Goal: Navigation & Orientation: Find specific page/section

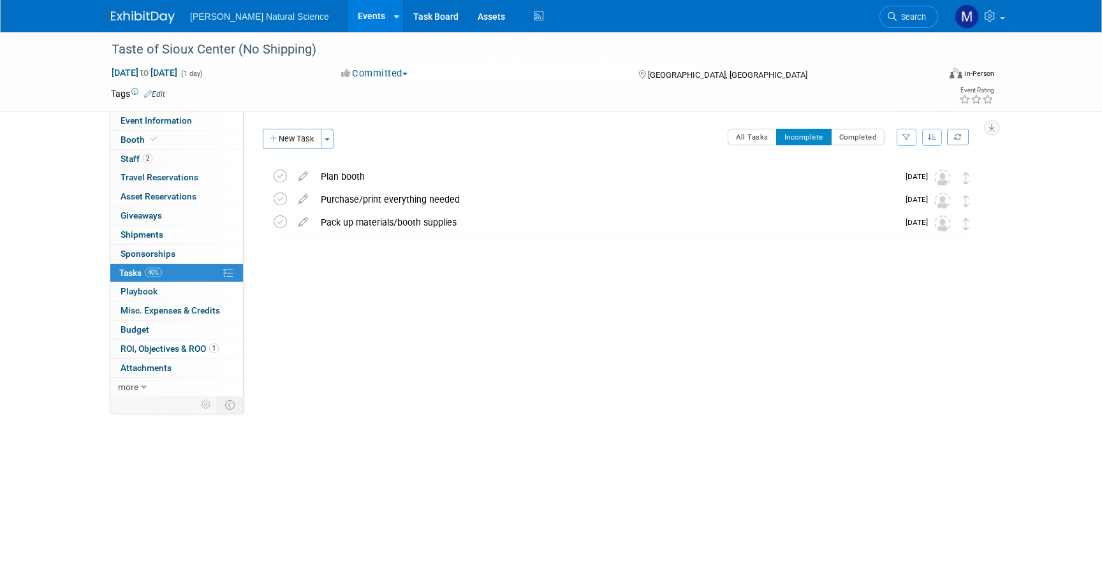
click at [348, 14] on link "Events" at bounding box center [371, 16] width 47 height 32
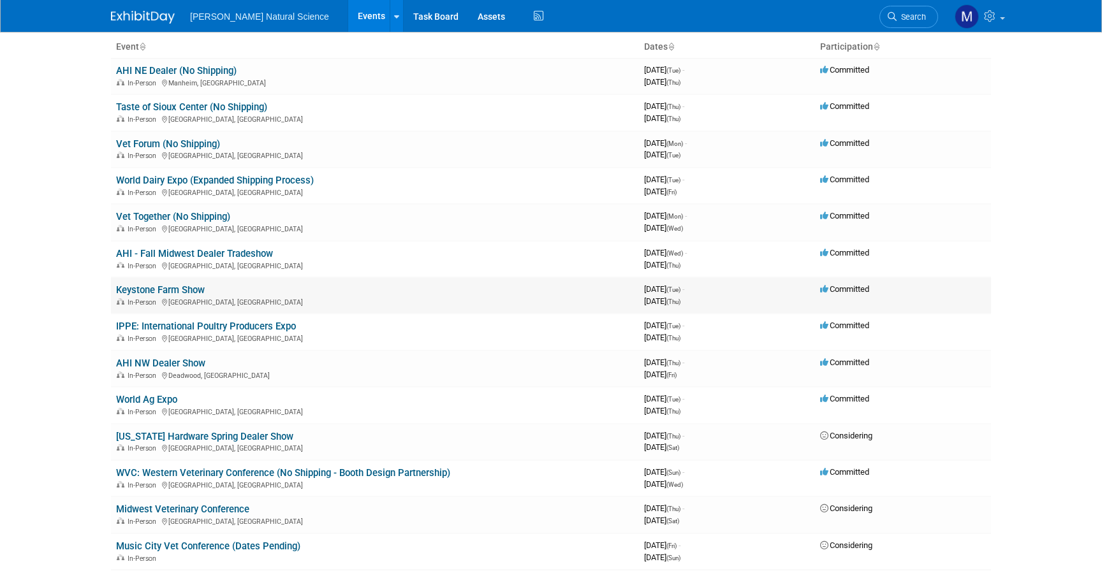
scroll to position [82, 0]
click at [227, 326] on link "IPPE: International Poultry Producers Expo" at bounding box center [206, 324] width 180 height 11
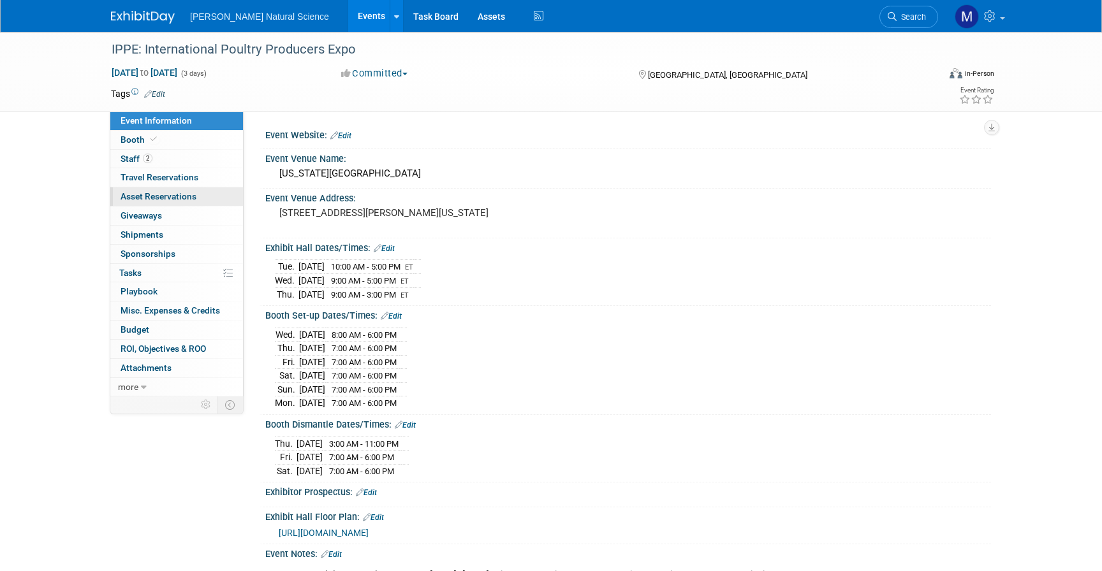
click at [203, 189] on link "0 Asset Reservations 0" at bounding box center [176, 196] width 133 height 18
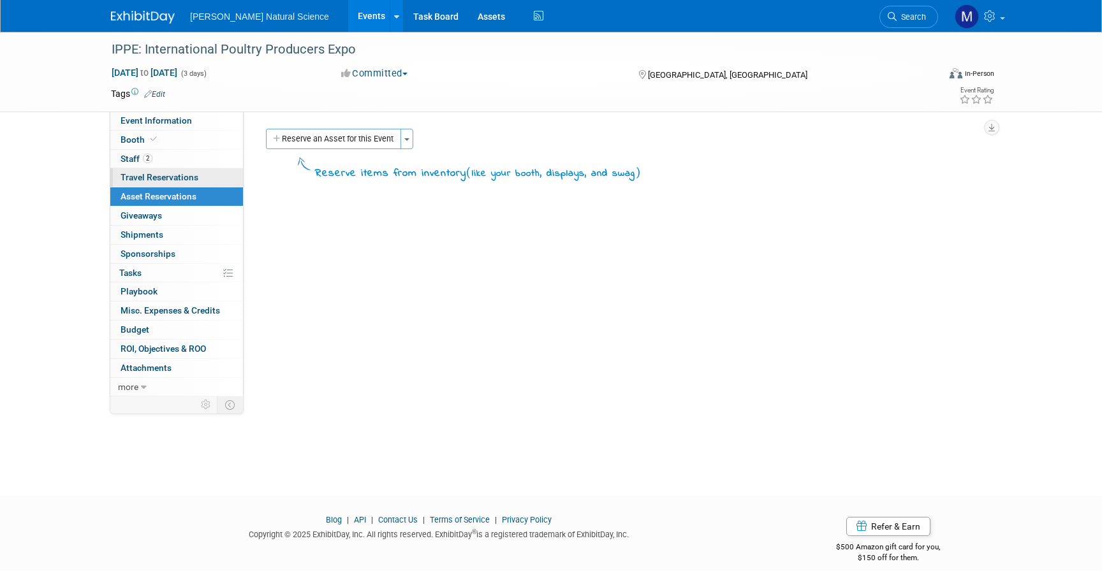
click at [196, 179] on span "Travel Reservations 0" at bounding box center [159, 177] width 78 height 10
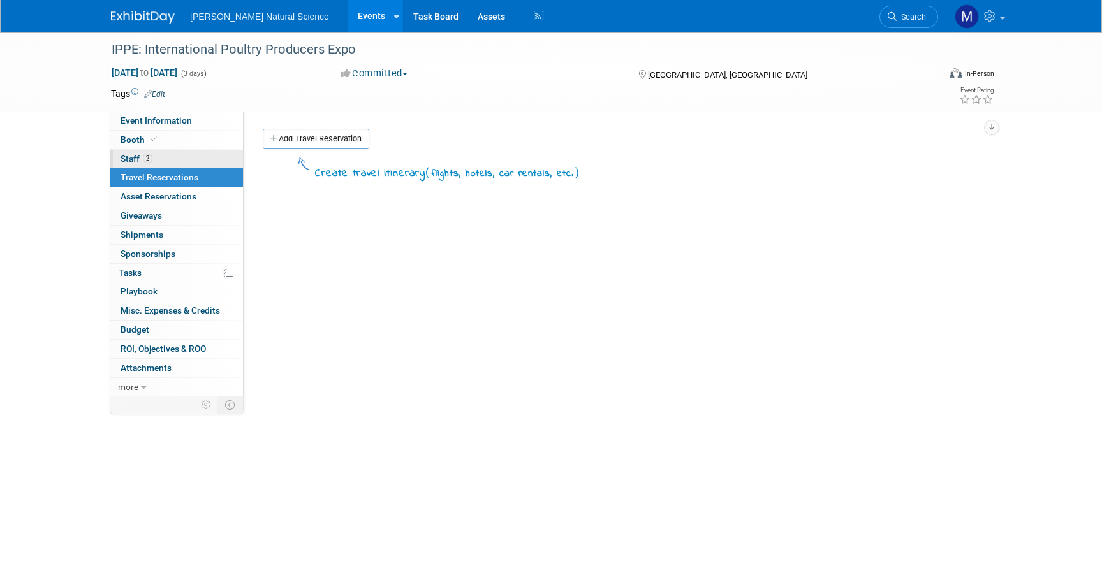
click at [189, 159] on link "2 Staff 2" at bounding box center [176, 159] width 133 height 18
